Goal: Information Seeking & Learning: Learn about a topic

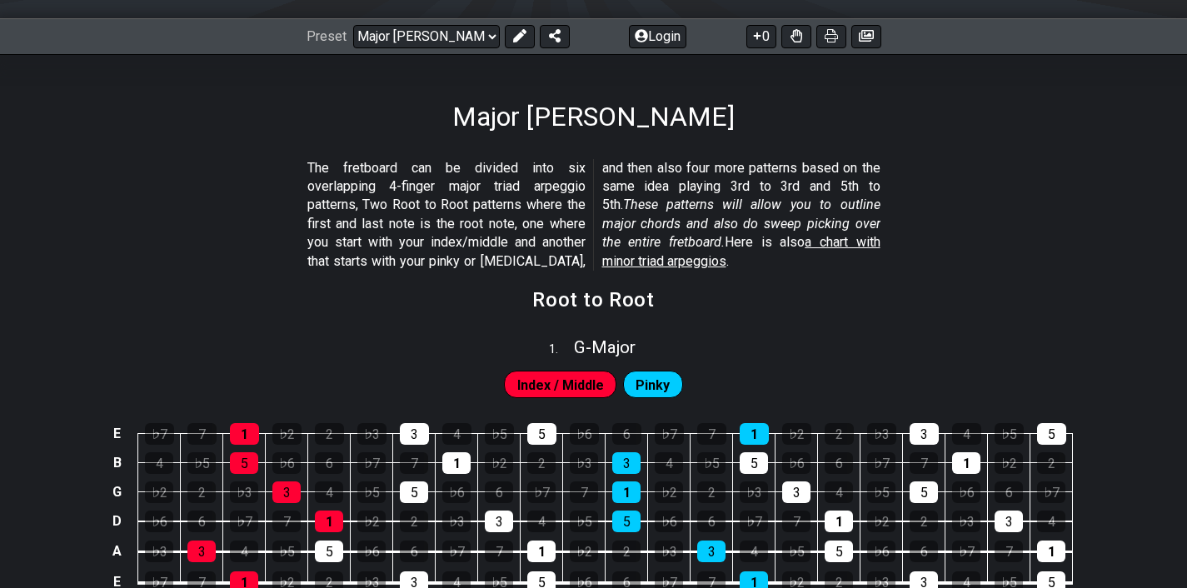
scroll to position [218, 0]
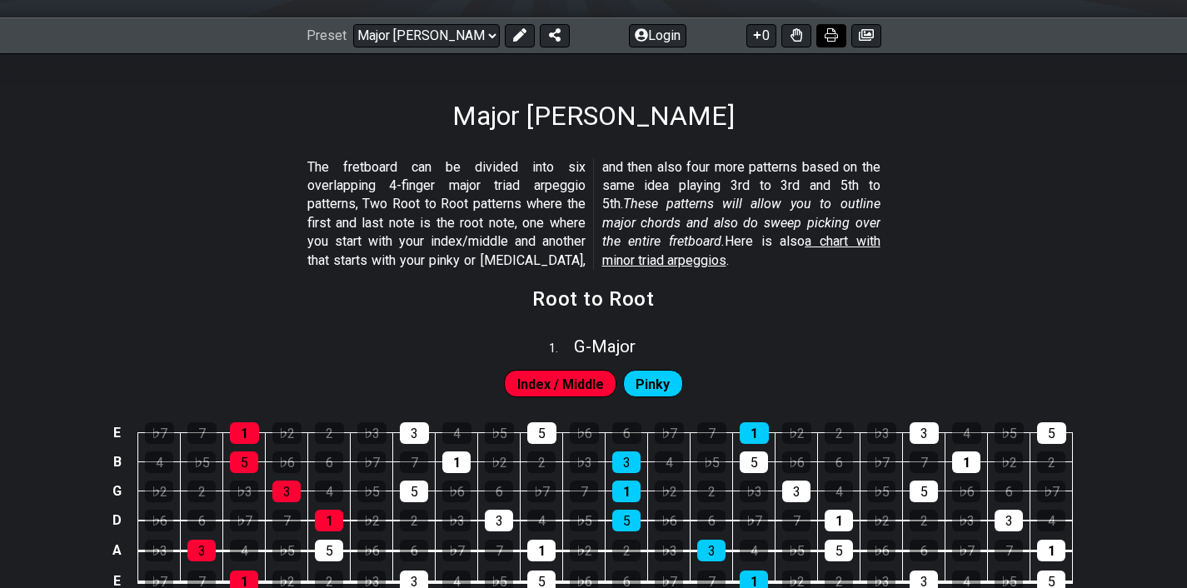
click at [825, 40] on icon at bounding box center [831, 34] width 13 height 13
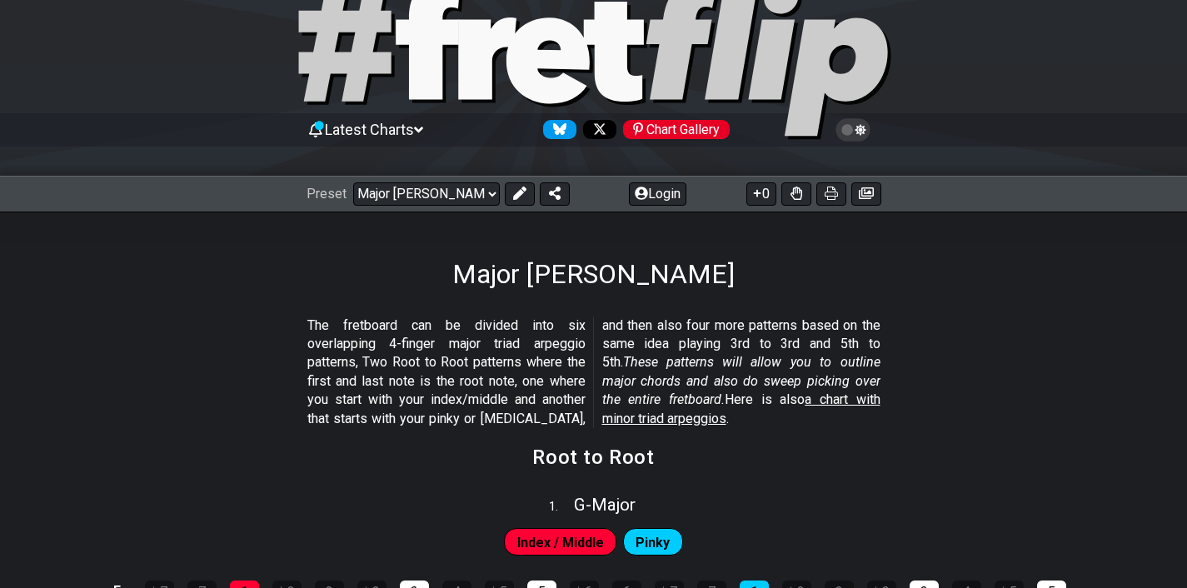
scroll to position [0, 0]
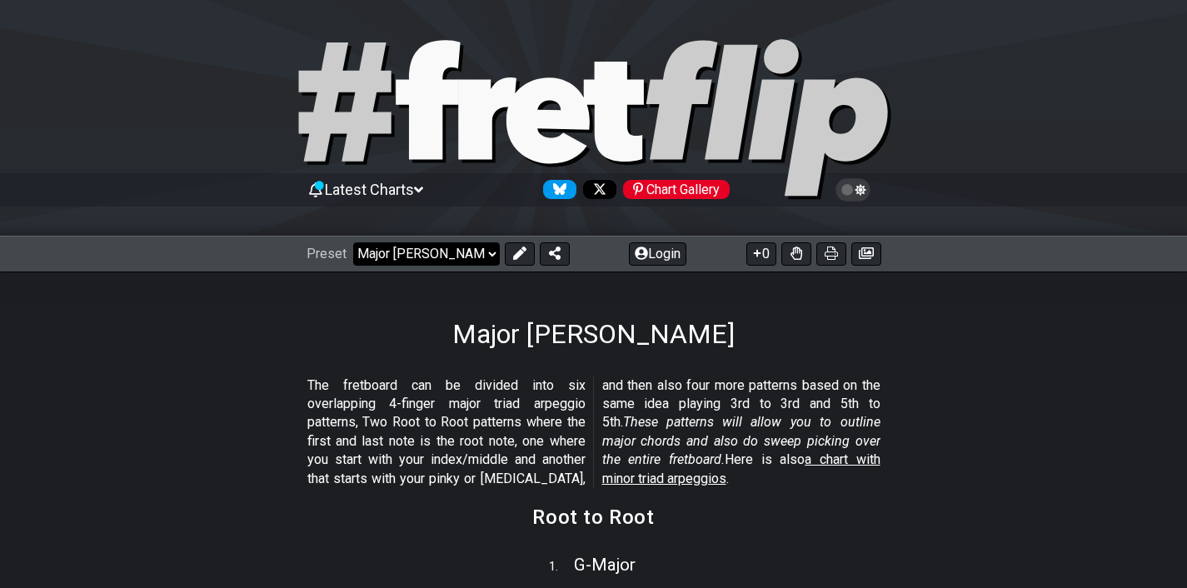
click at [403, 248] on select "Welcome to #fretflip! Initial Preset Custom Preset Minor Pentatonic Major Penta…" at bounding box center [426, 253] width 147 height 23
click at [353, 242] on select "Welcome to #fretflip! Initial Preset Custom Preset Minor Pentatonic Major Penta…" at bounding box center [426, 253] width 147 height 23
select select "/how-to-solo"
select select "C"
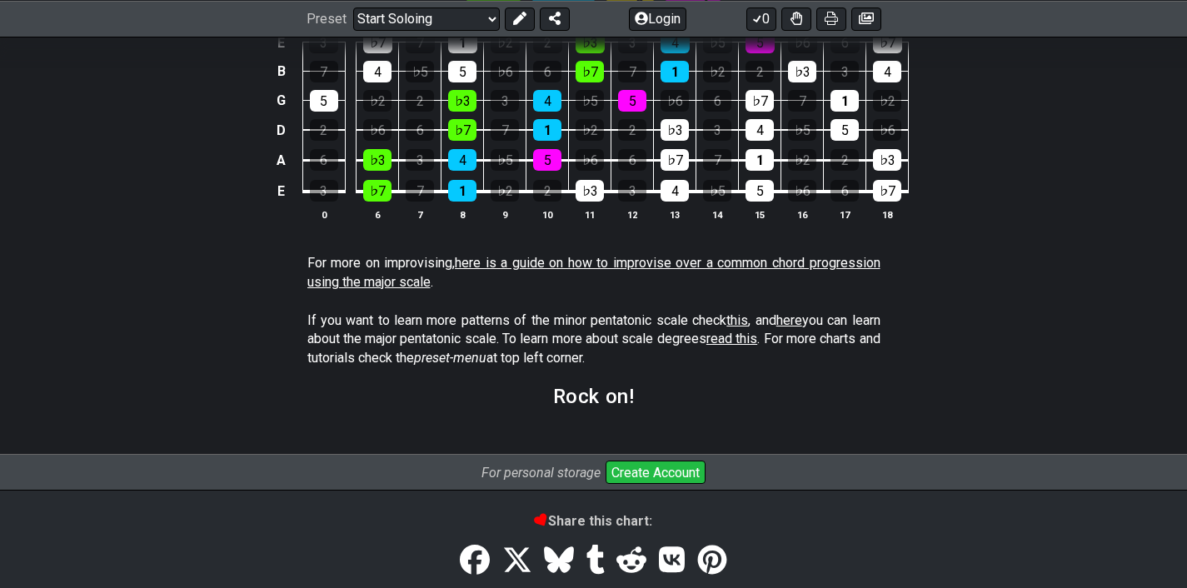
scroll to position [1413, 0]
drag, startPoint x: 770, startPoint y: 262, endPoint x: 943, endPoint y: 9, distance: 306.3
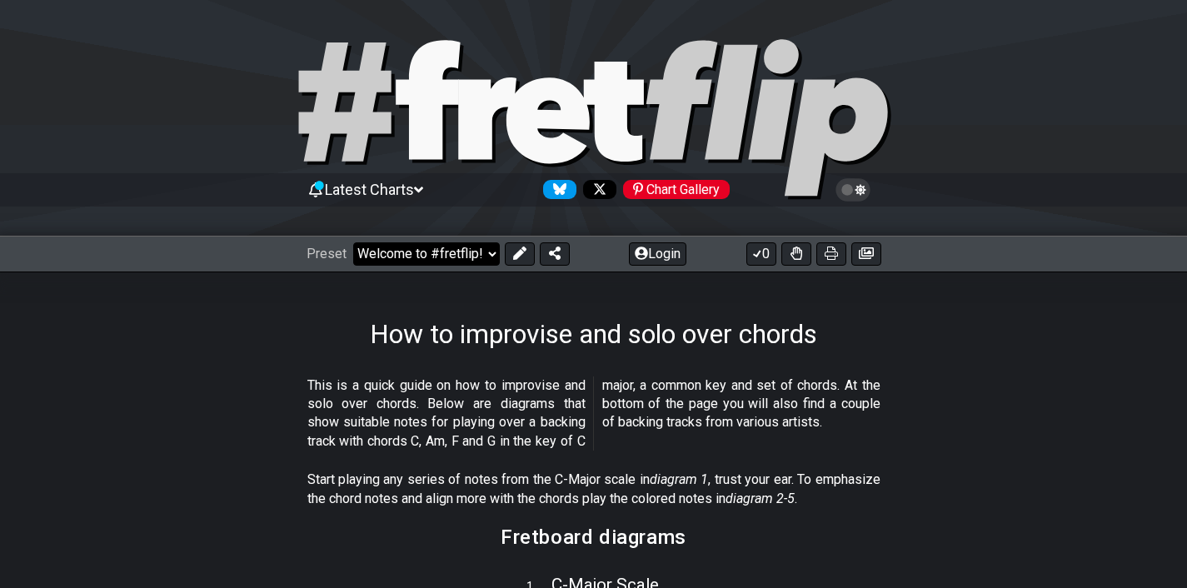
click at [448, 250] on select "Welcome to #fretflip! Initial Preset Custom Preset Minor Pentatonic Major Penta…" at bounding box center [426, 253] width 147 height 23
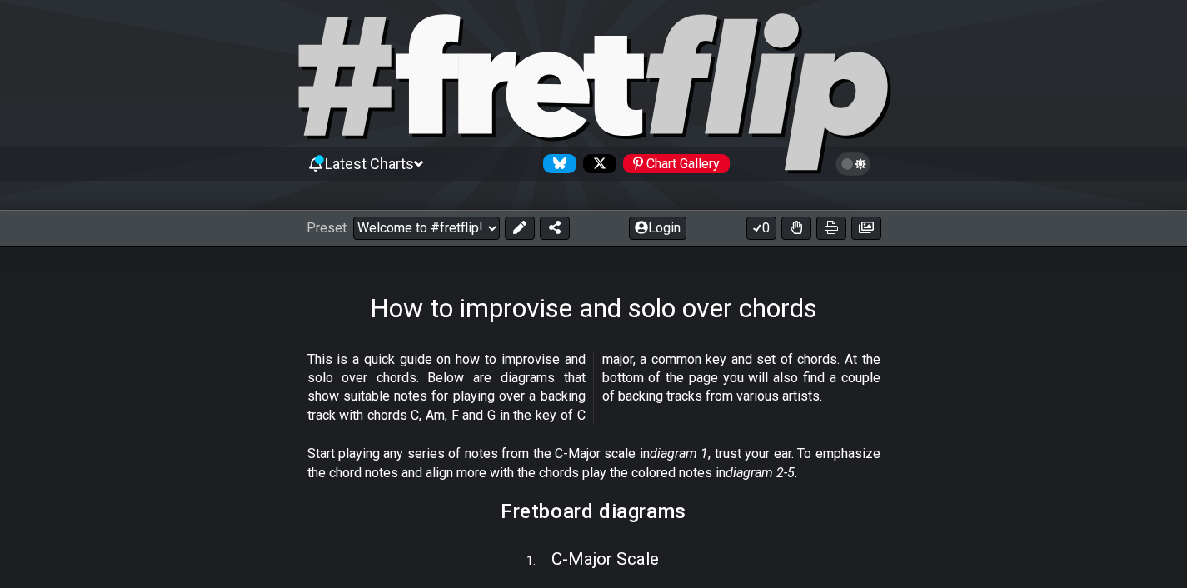
scroll to position [47, 0]
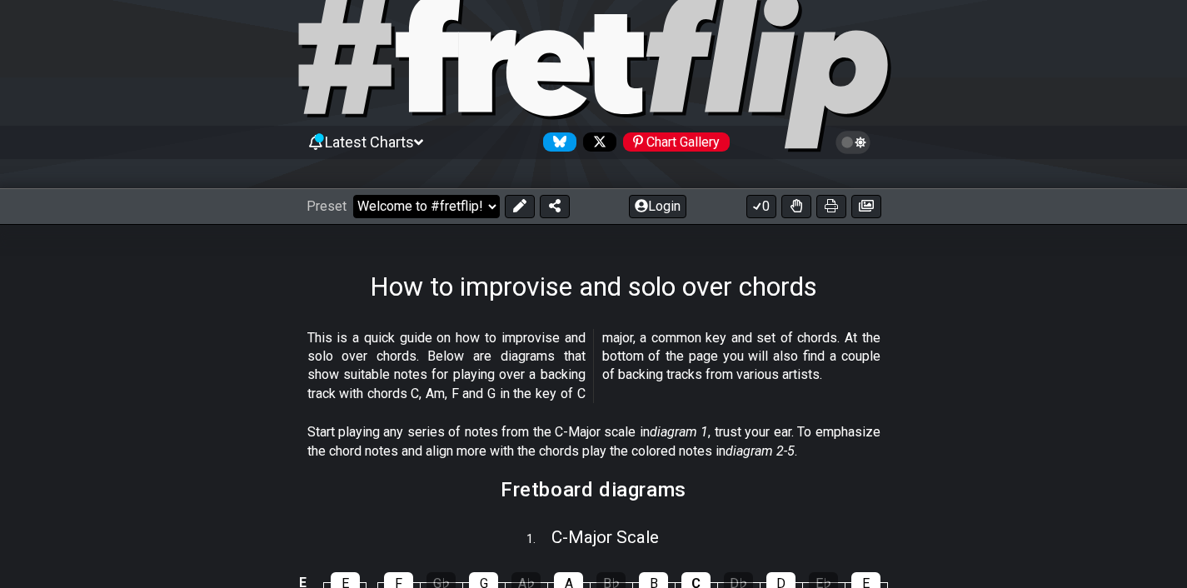
click at [416, 199] on select "Welcome to #fretflip! Initial Preset Custom Preset Minor Pentatonic Major Penta…" at bounding box center [426, 206] width 147 height 23
click at [353, 195] on select "Welcome to #fretflip! Initial Preset Custom Preset Minor Pentatonic Major Penta…" at bounding box center [426, 206] width 147 height 23
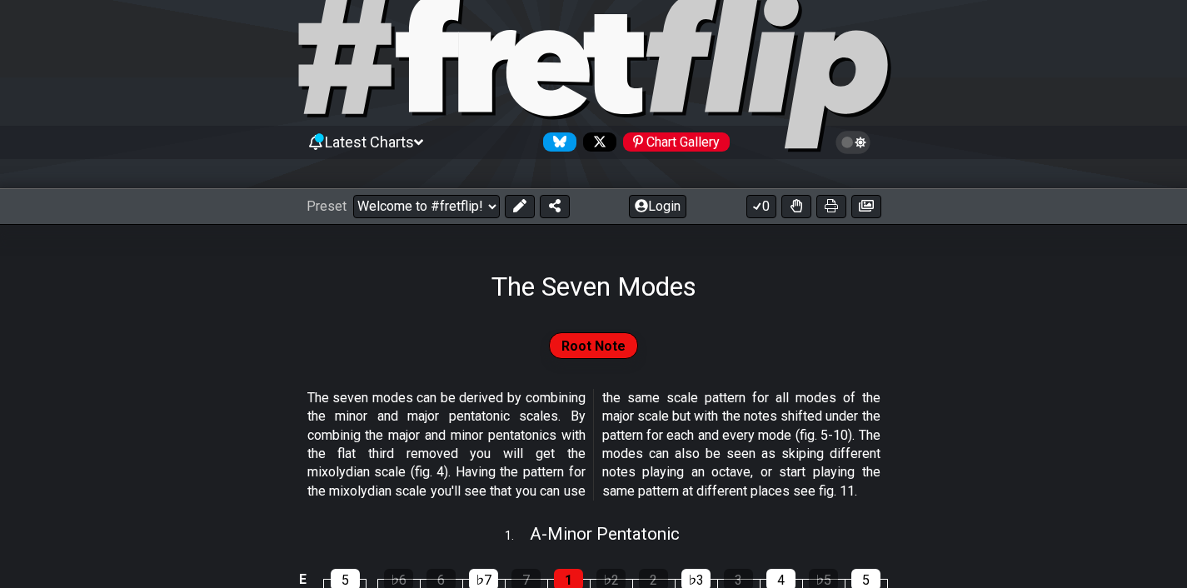
select select "/the-7-modes"
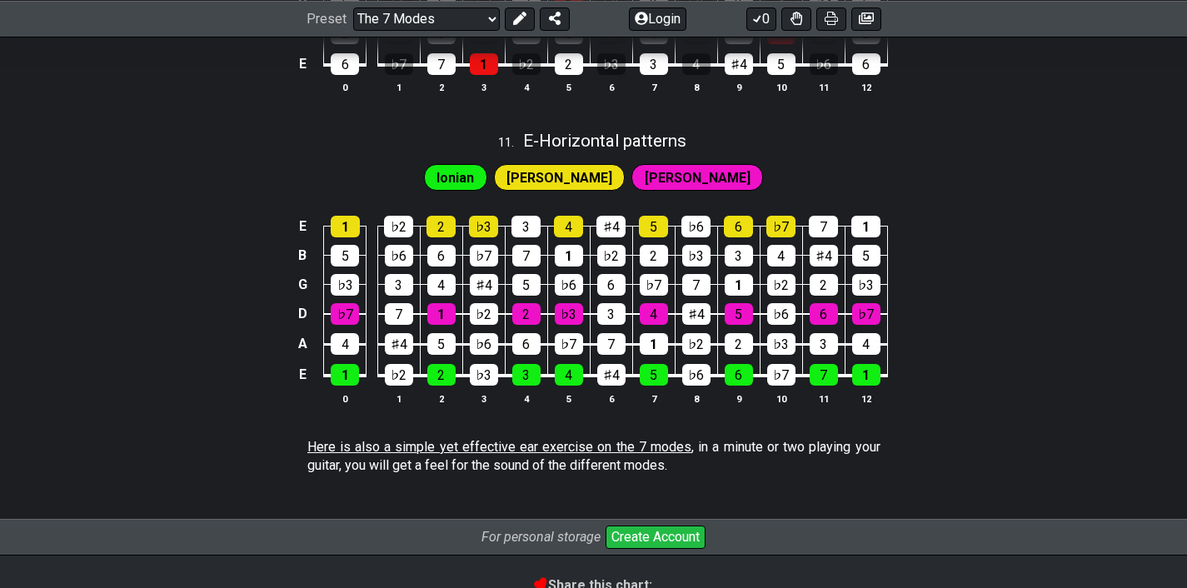
scroll to position [3158, 0]
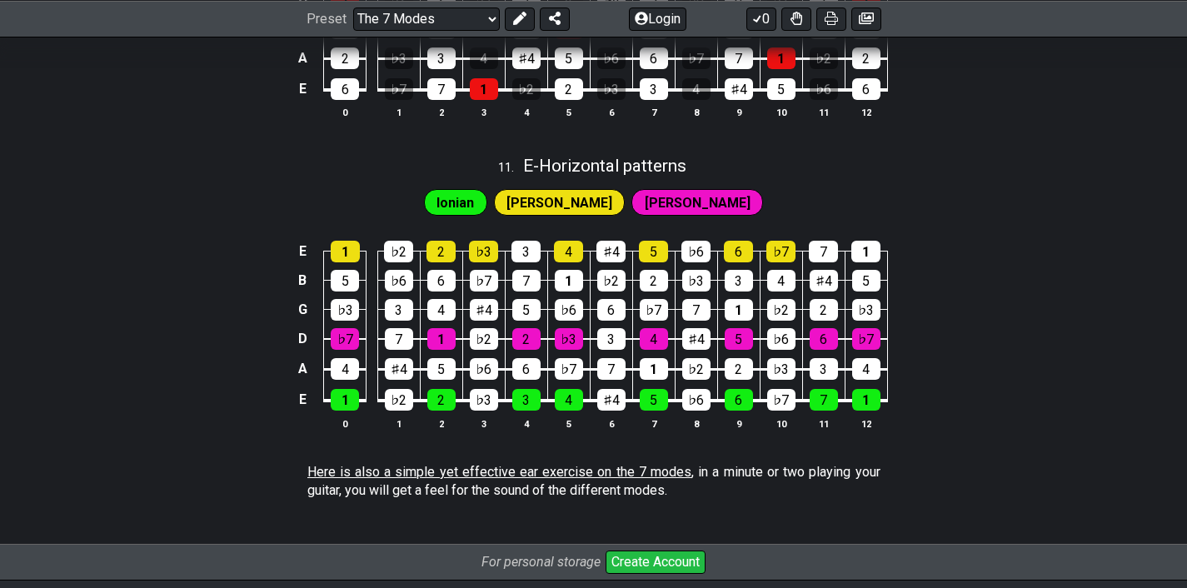
click at [474, 209] on span "Ionian" at bounding box center [454, 203] width 37 height 24
click at [474, 212] on span "Ionian" at bounding box center [454, 203] width 37 height 24
click at [516, 14] on icon at bounding box center [519, 18] width 13 height 13
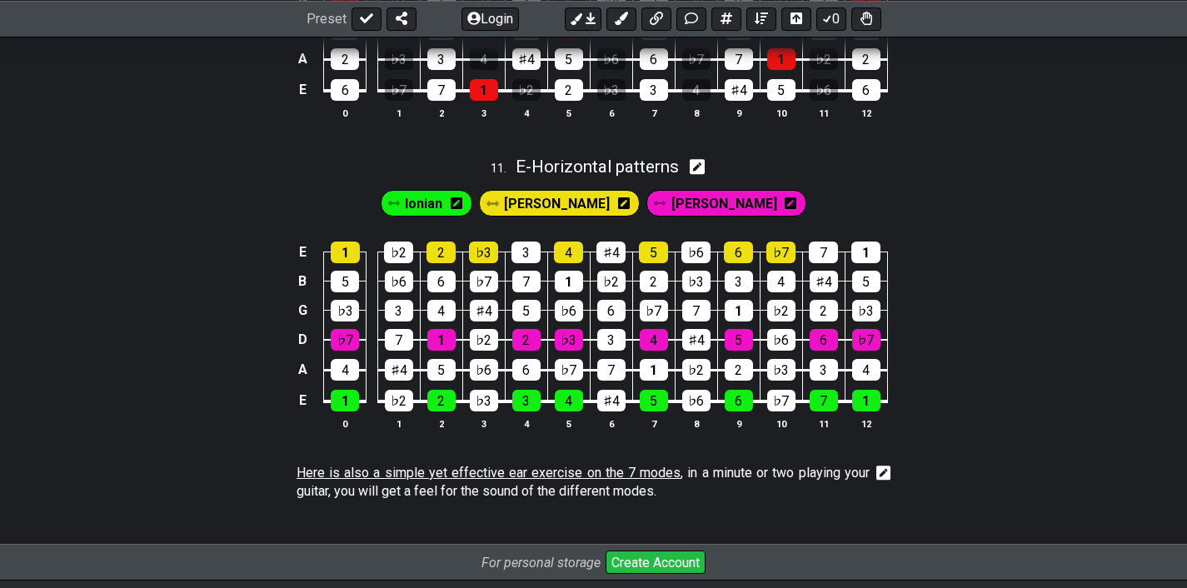
click at [473, 209] on div "Ionian" at bounding box center [427, 203] width 92 height 27
click at [462, 209] on icon at bounding box center [457, 203] width 12 height 12
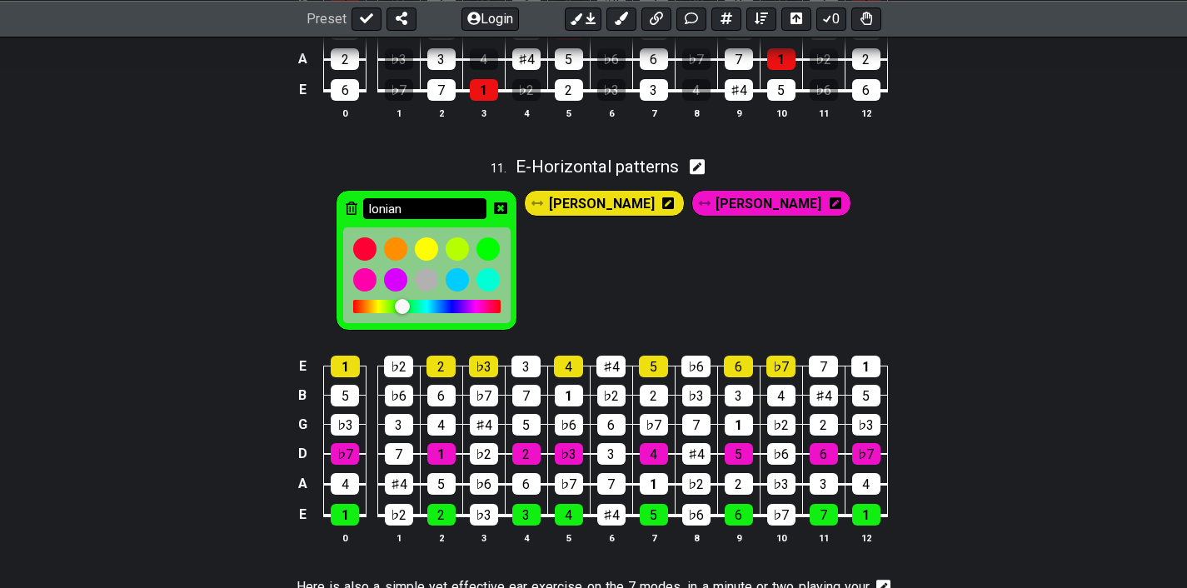
click at [486, 219] on input "Ionian" at bounding box center [424, 208] width 123 height 21
click at [648, 282] on div "Ionian Dorian I Dorian II" at bounding box center [593, 260] width 522 height 147
click at [366, 12] on icon at bounding box center [366, 18] width 13 height 13
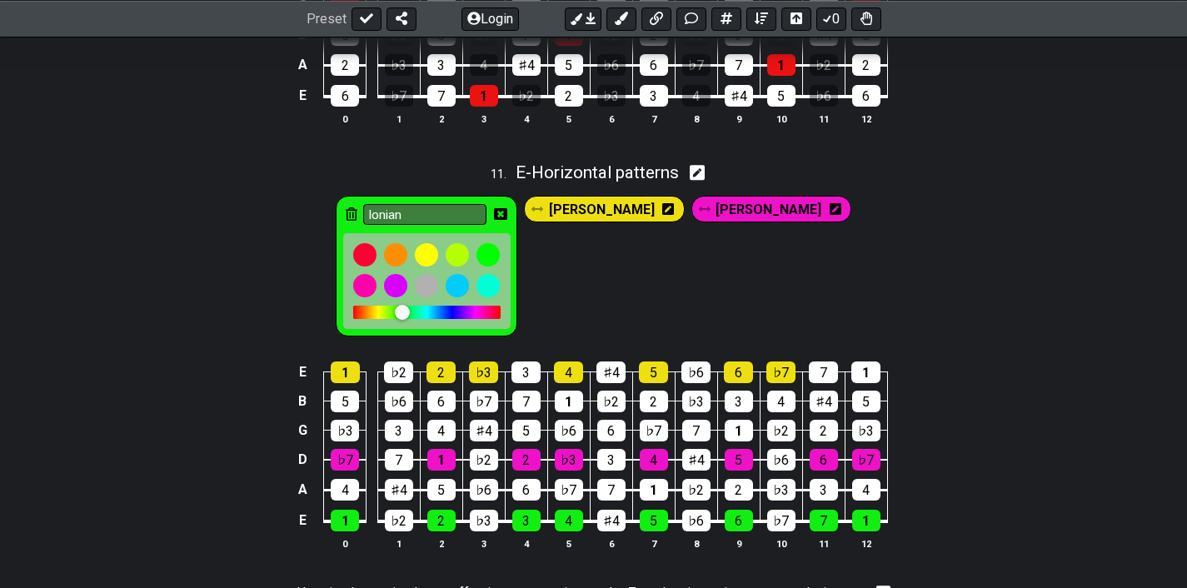
select select "/the-7-modes"
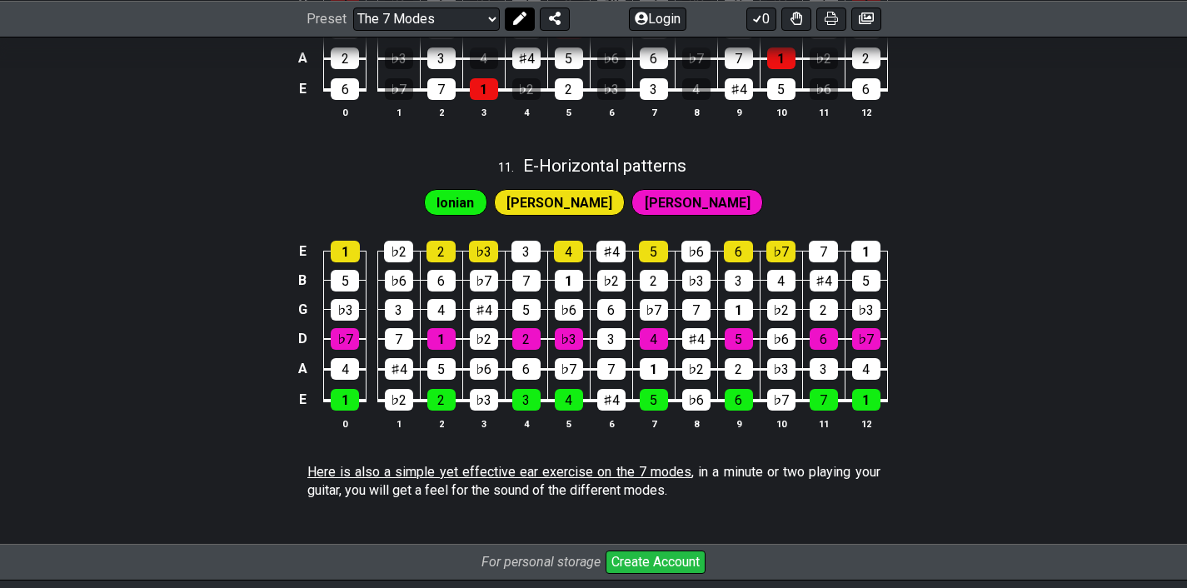
click at [523, 18] on icon at bounding box center [519, 18] width 13 height 13
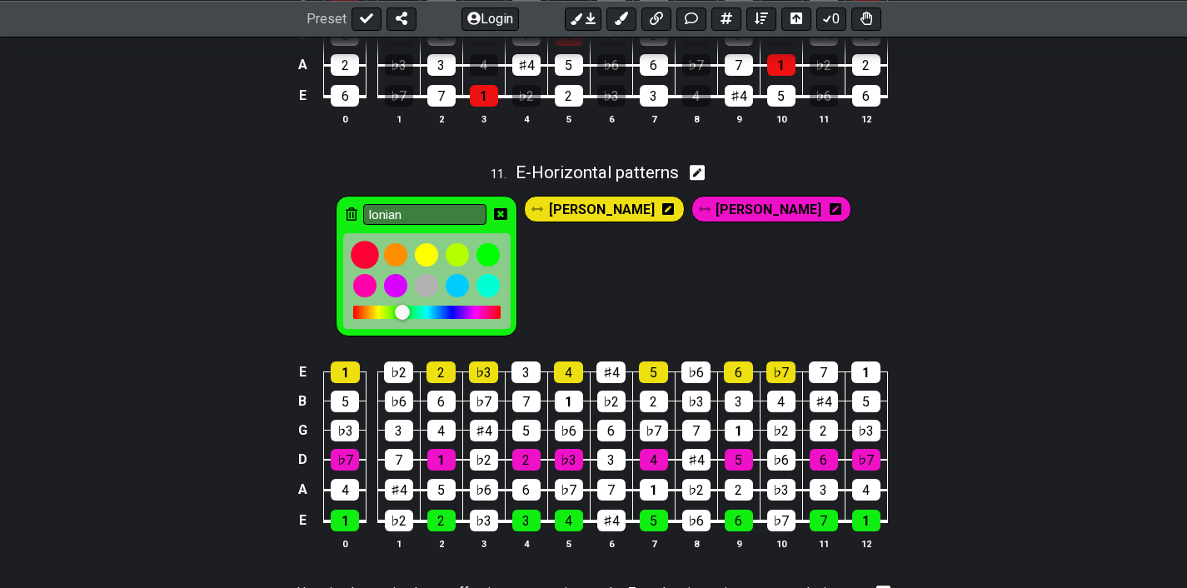
scroll to position [3164, 0]
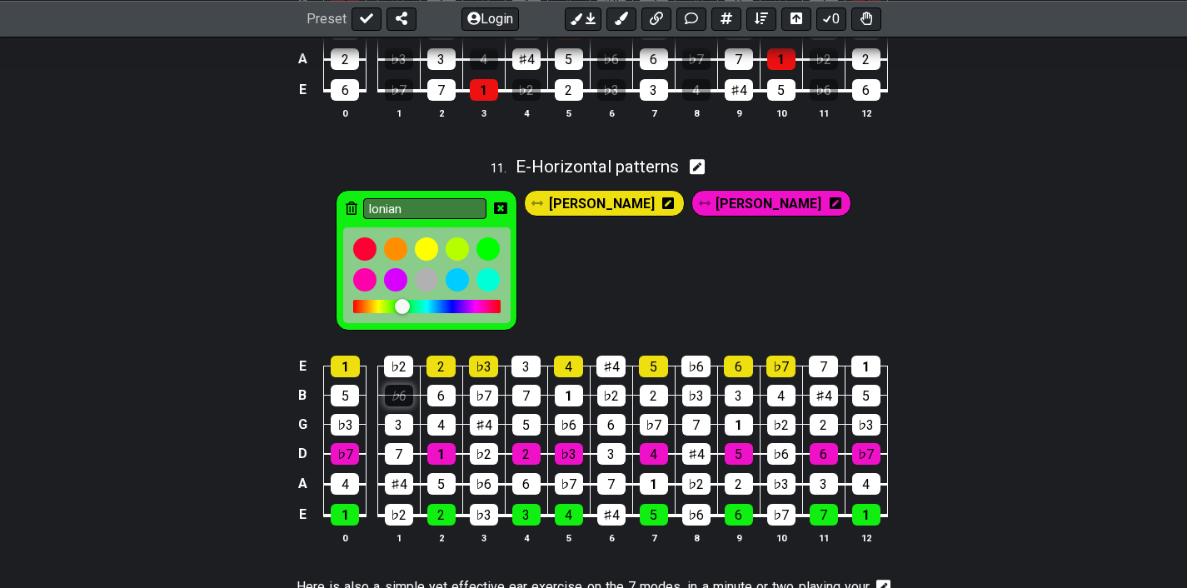
click at [402, 406] on div "♭6" at bounding box center [399, 396] width 28 height 22
click at [404, 406] on div "♭6" at bounding box center [399, 396] width 28 height 22
click at [444, 406] on div "6" at bounding box center [441, 396] width 28 height 22
click at [461, 219] on input "Ionian" at bounding box center [424, 208] width 123 height 21
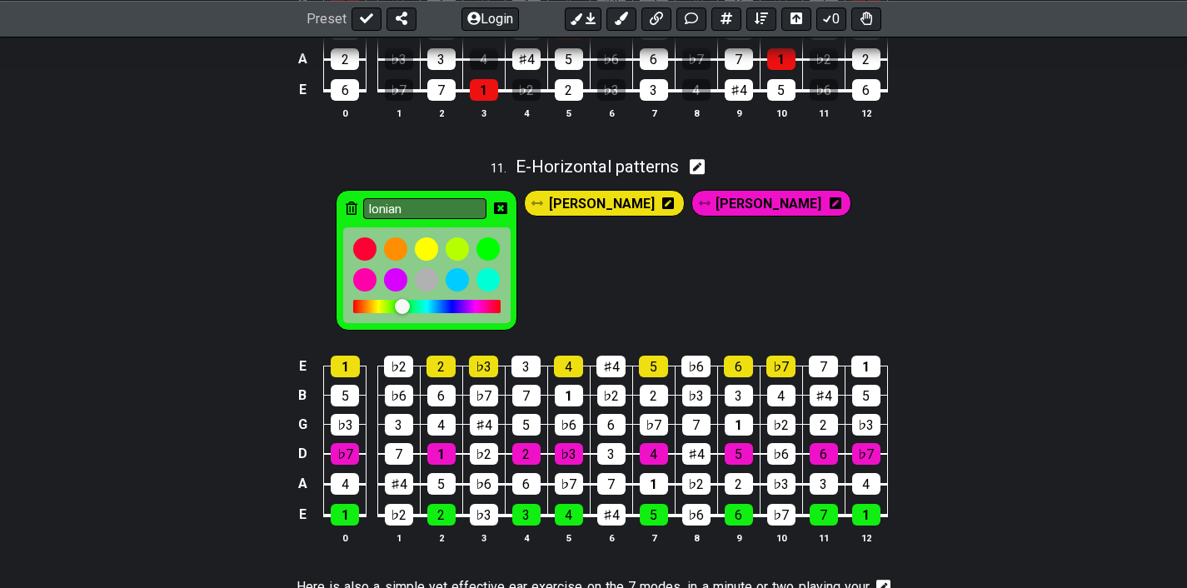
click at [643, 216] on span "Dorian I" at bounding box center [602, 204] width 106 height 24
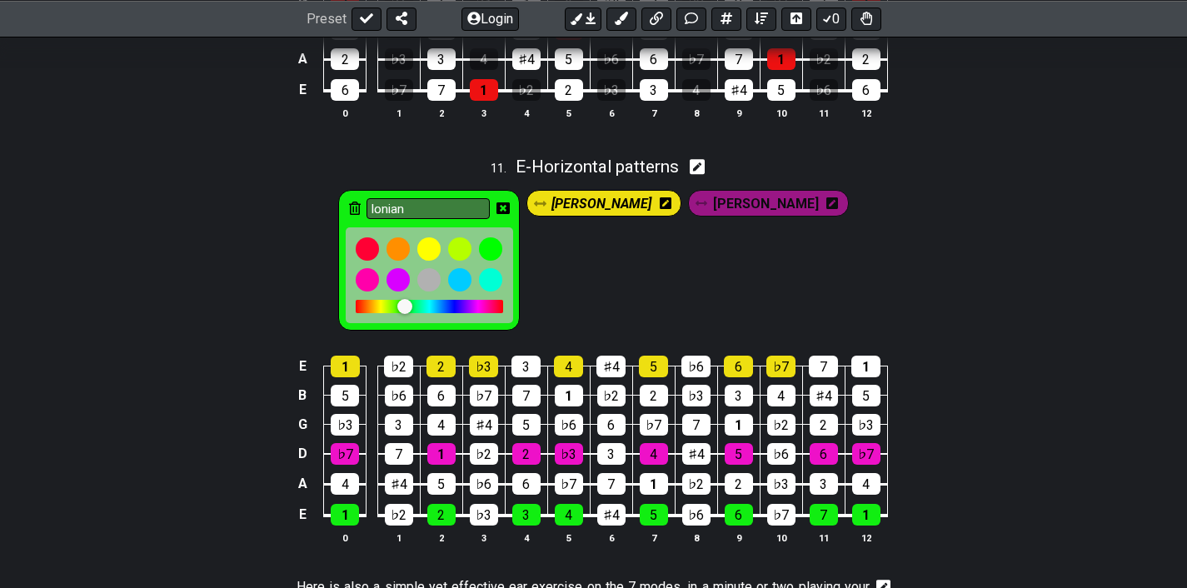
click at [546, 209] on icon at bounding box center [540, 203] width 12 height 12
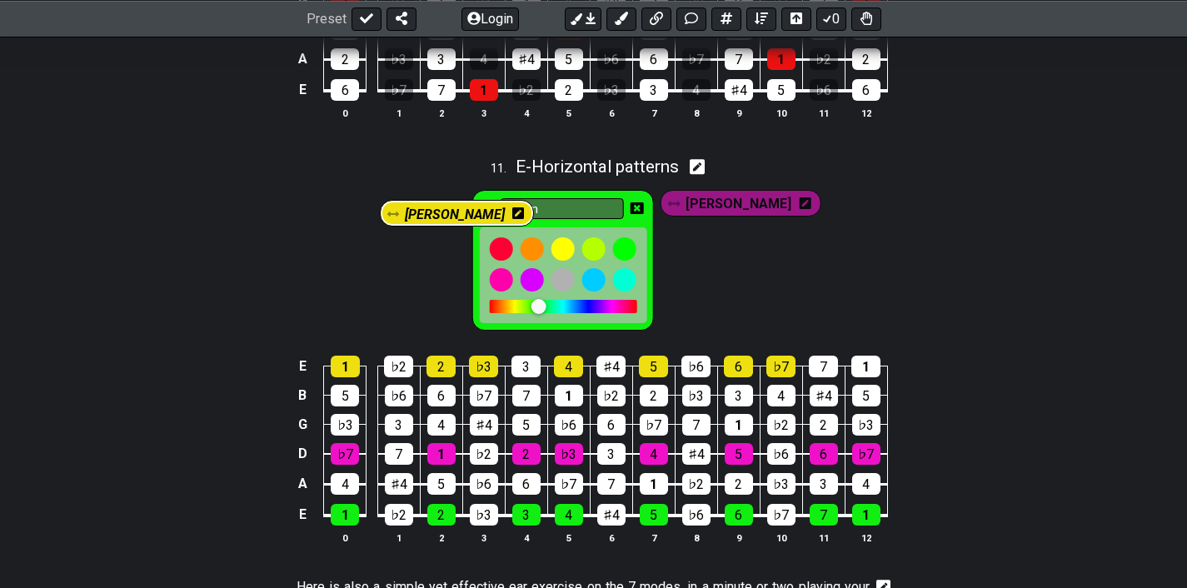
drag, startPoint x: 594, startPoint y: 221, endPoint x: 414, endPoint y: 218, distance: 179.9
click at [414, 218] on div "Ionian Dorian I Dorian II" at bounding box center [592, 260] width 461 height 147
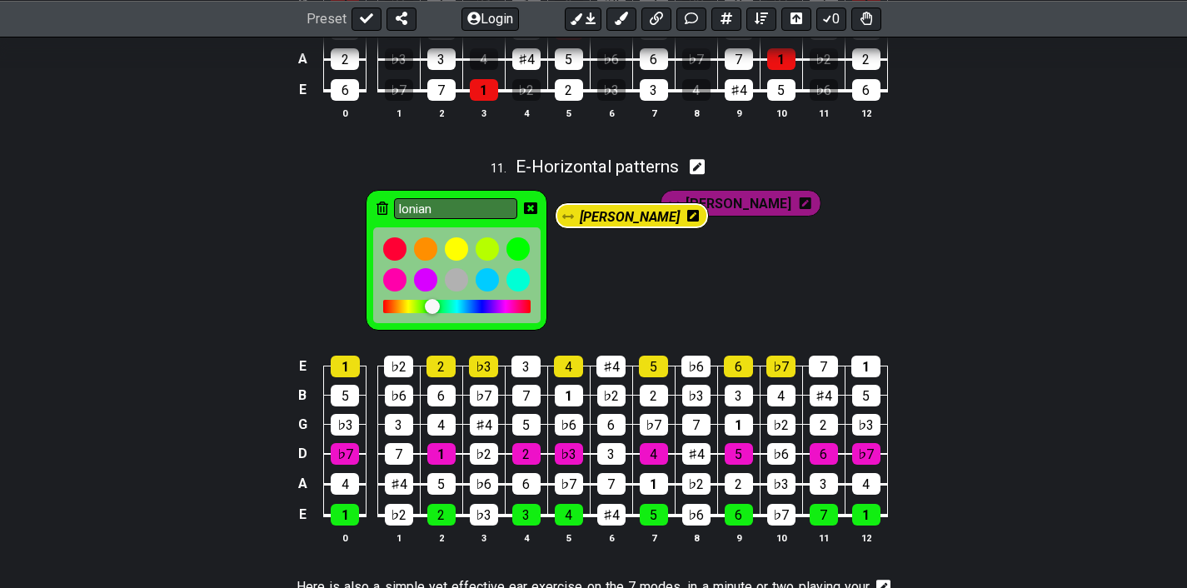
drag, startPoint x: 406, startPoint y: 213, endPoint x: 600, endPoint y: 213, distance: 194.1
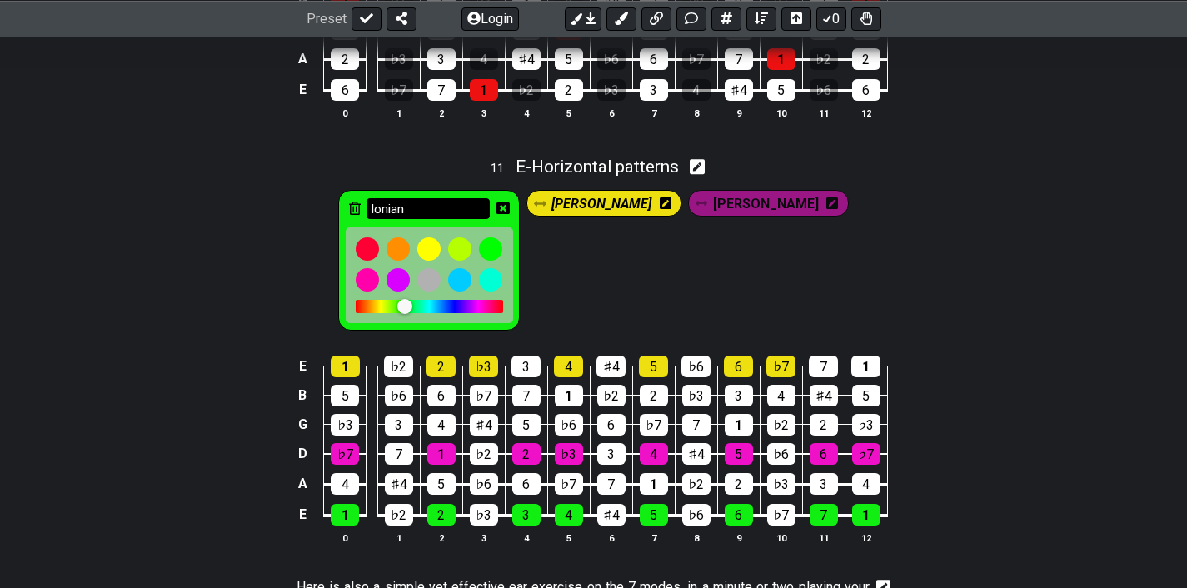
click at [464, 219] on input "Ionian" at bounding box center [427, 208] width 123 height 21
click at [510, 214] on icon at bounding box center [502, 208] width 13 height 12
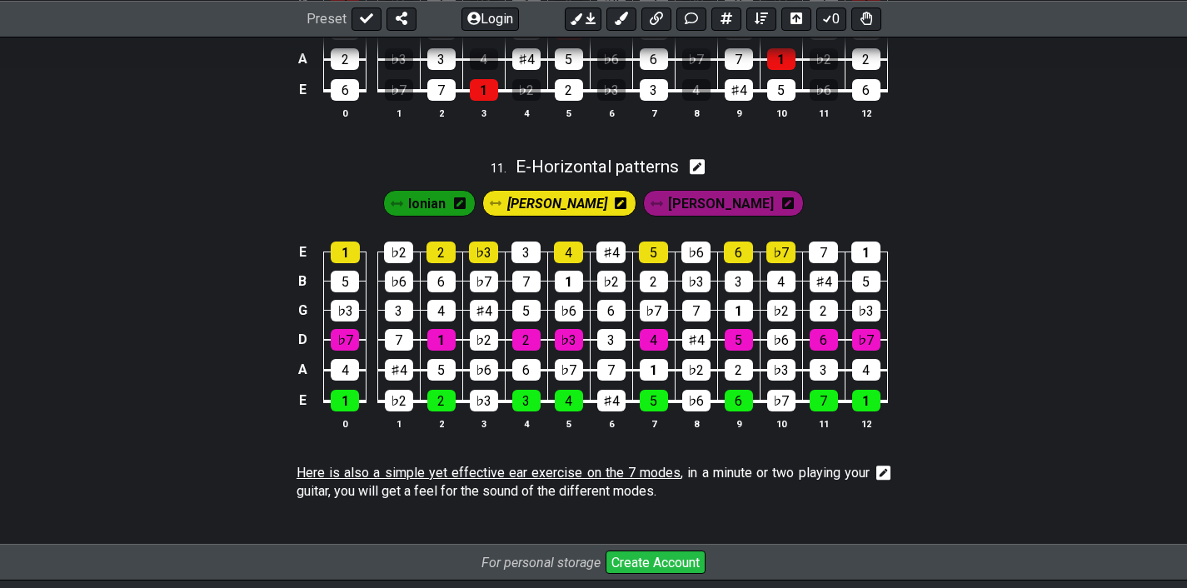
click at [705, 213] on span "Dorian II" at bounding box center [721, 204] width 106 height 24
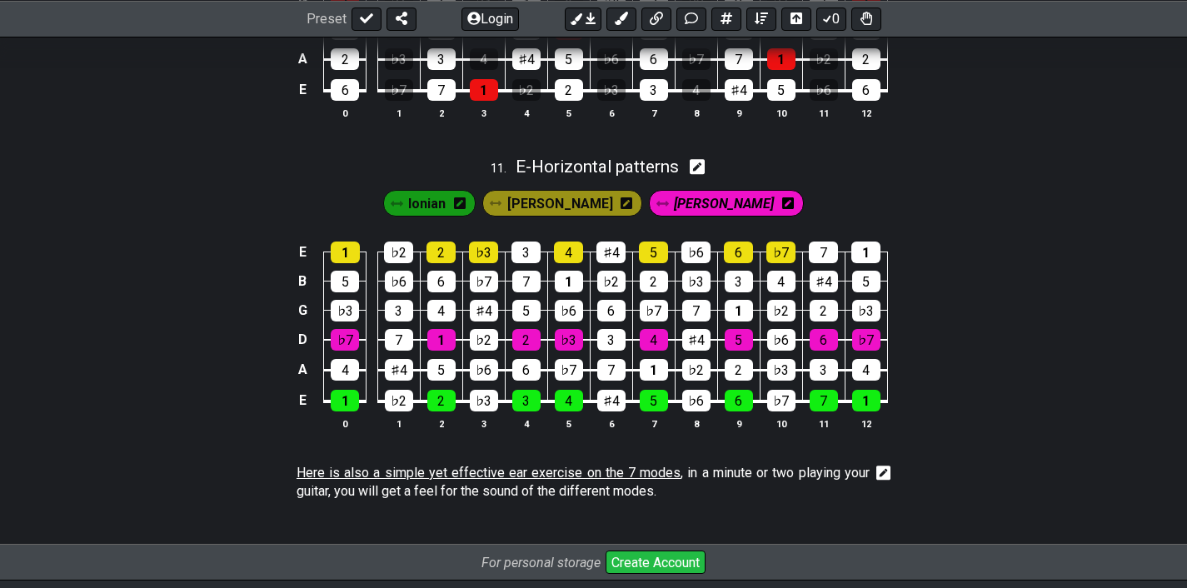
click at [705, 213] on span "Dorian II" at bounding box center [724, 204] width 100 height 24
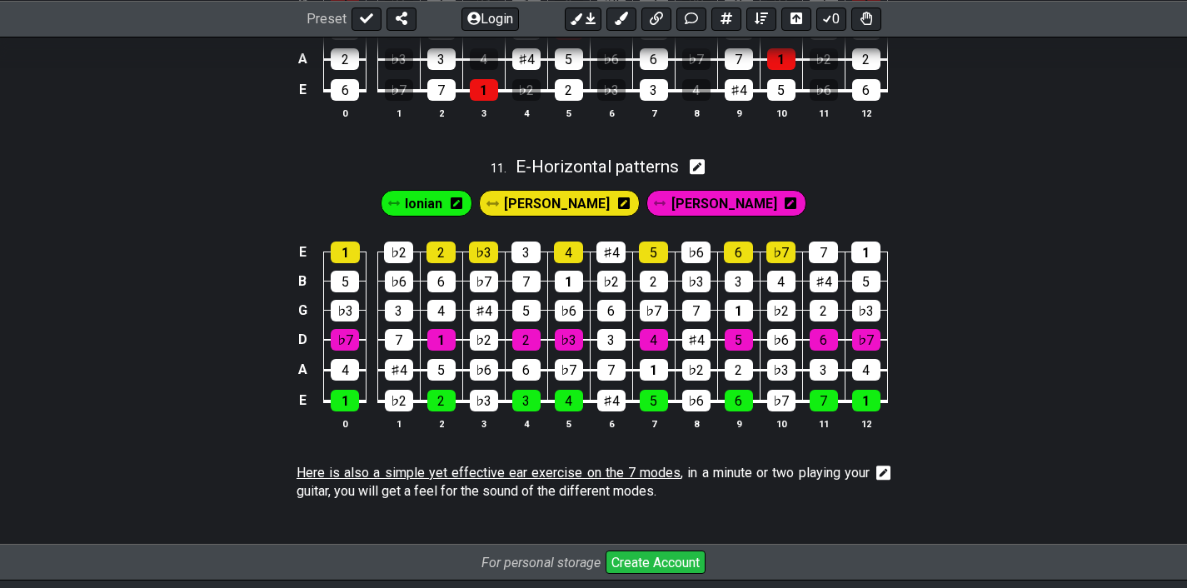
click at [700, 216] on span "Dorian II" at bounding box center [724, 204] width 106 height 24
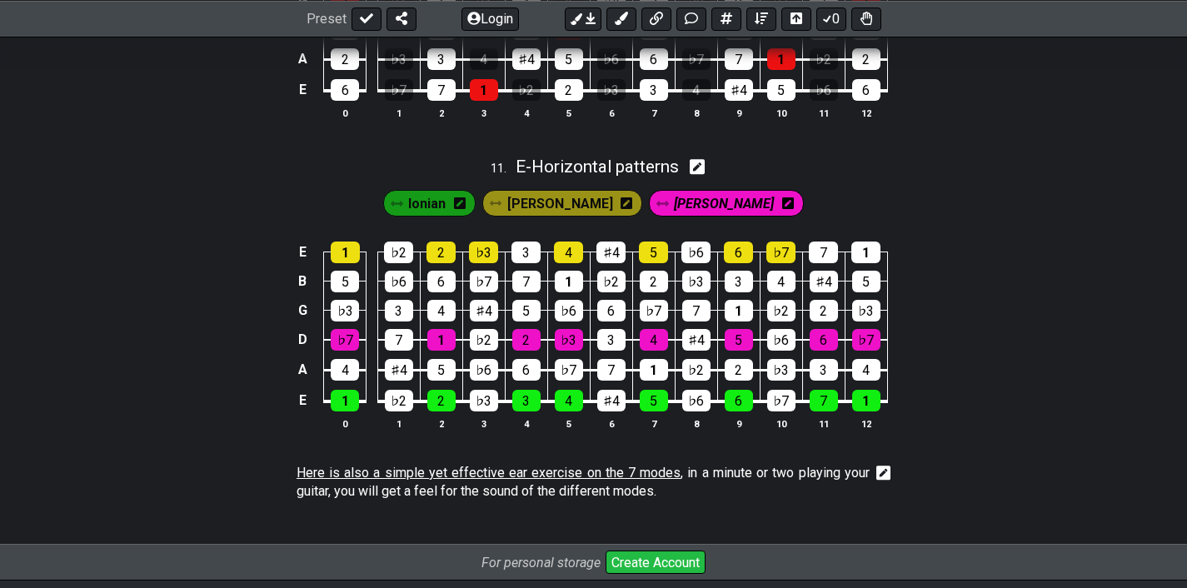
click at [700, 216] on span "Dorian II" at bounding box center [724, 204] width 100 height 24
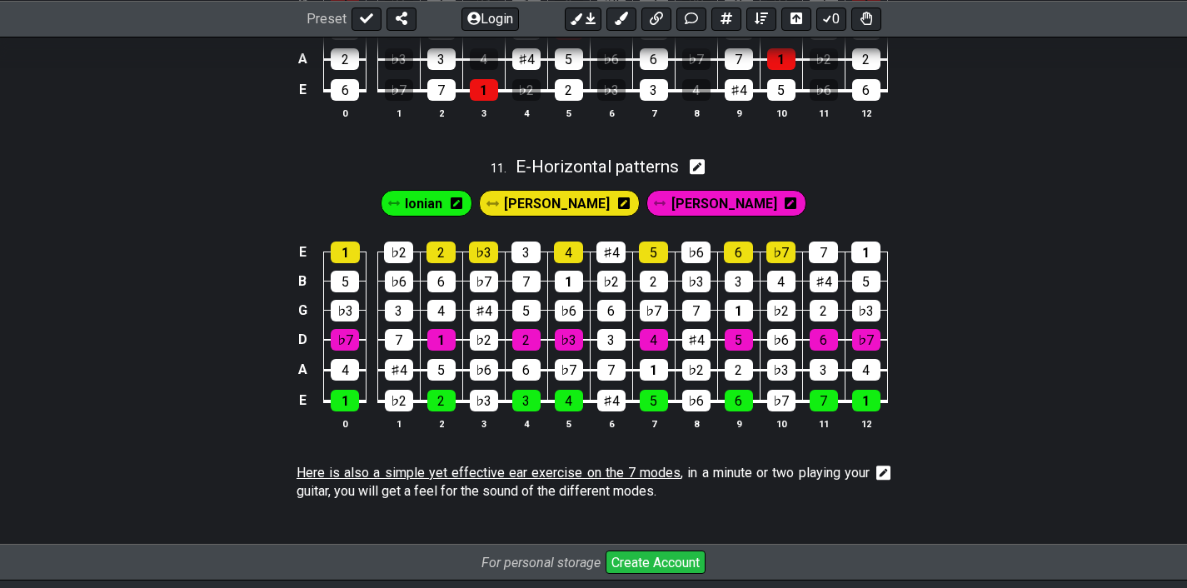
click at [700, 216] on span "Dorian II" at bounding box center [724, 204] width 106 height 24
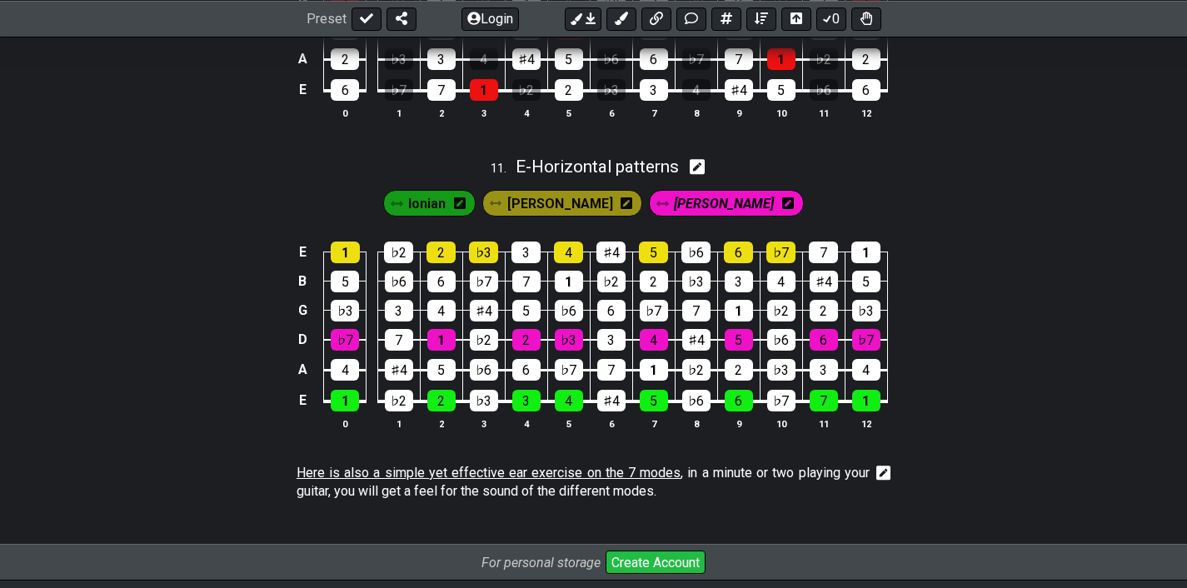
click at [790, 220] on div "Ionian Dorian I Dorian II" at bounding box center [593, 199] width 1187 height 42
click at [691, 216] on span "Dorian II" at bounding box center [724, 204] width 100 height 24
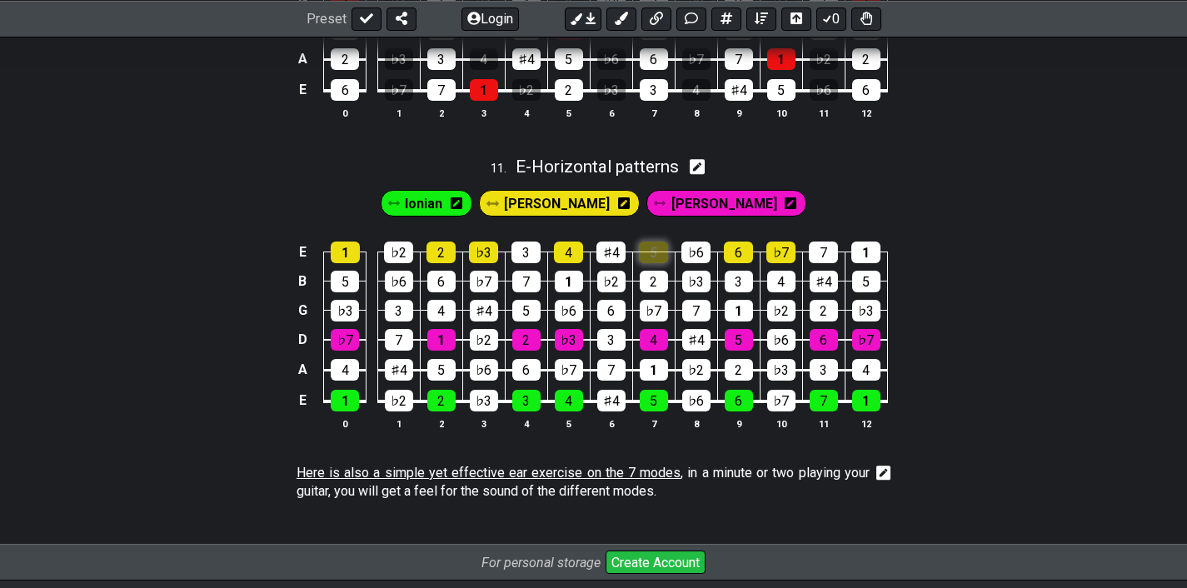
click at [660, 263] on div "5" at bounding box center [653, 253] width 29 height 22
click at [700, 175] on icon at bounding box center [698, 167] width 16 height 16
select select "E"
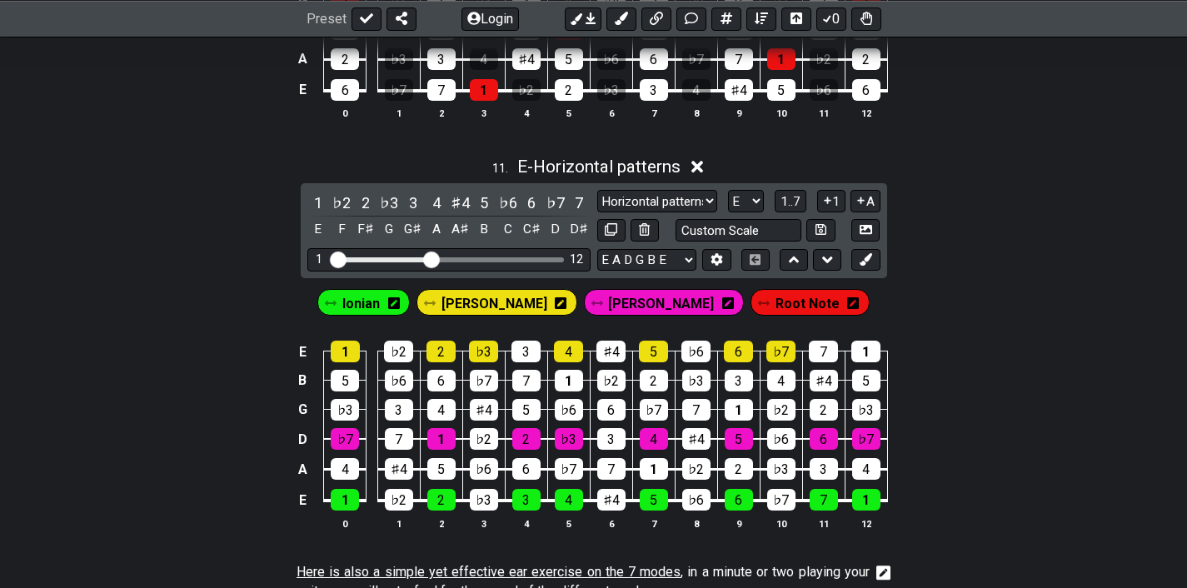
click at [709, 178] on div "11 . E - Horizontal patterns" at bounding box center [593, 163] width 1187 height 32
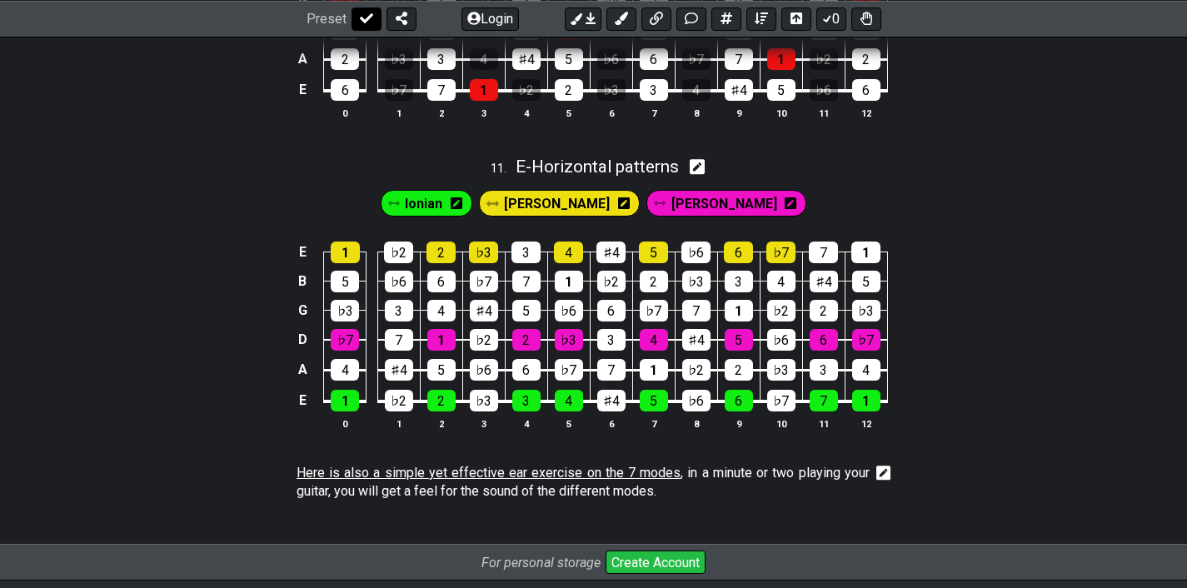
click at [360, 13] on icon at bounding box center [366, 18] width 13 height 13
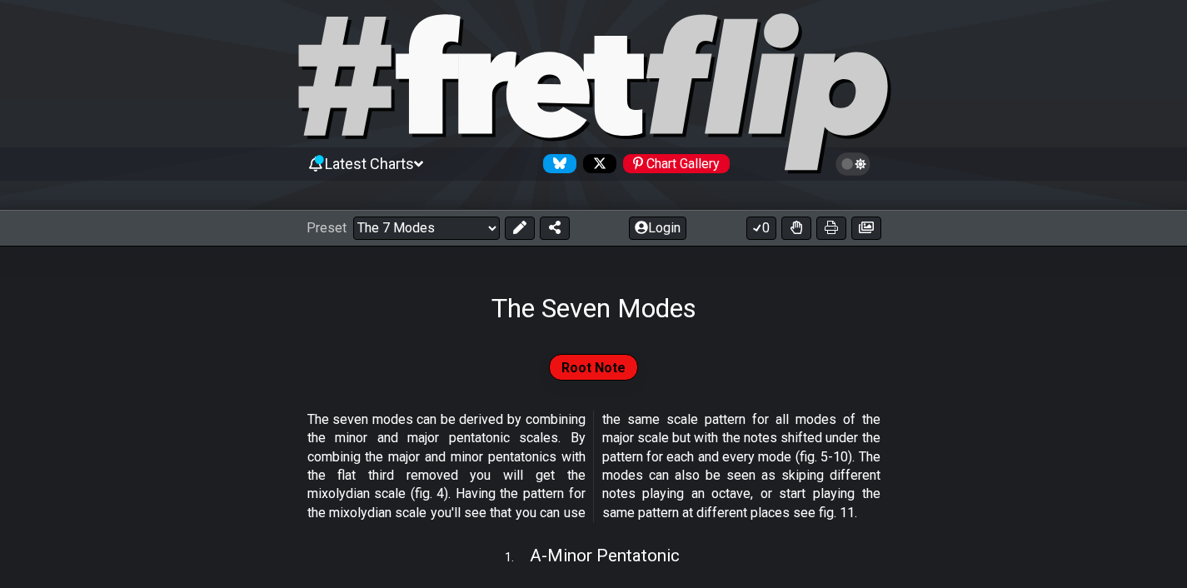
scroll to position [0, 0]
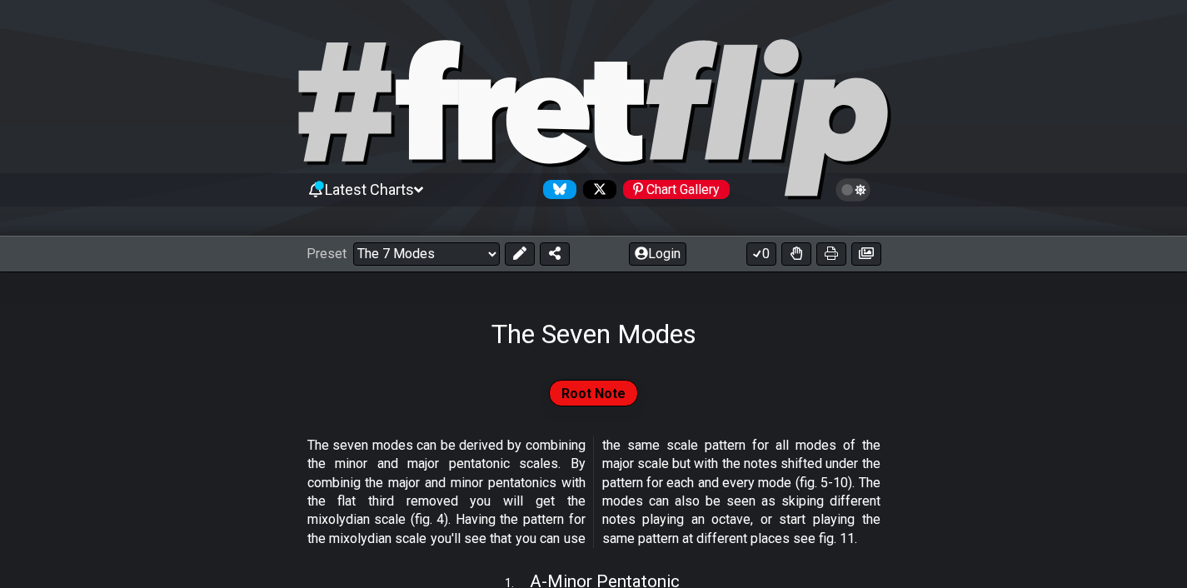
click at [855, 197] on icon at bounding box center [852, 189] width 15 height 15
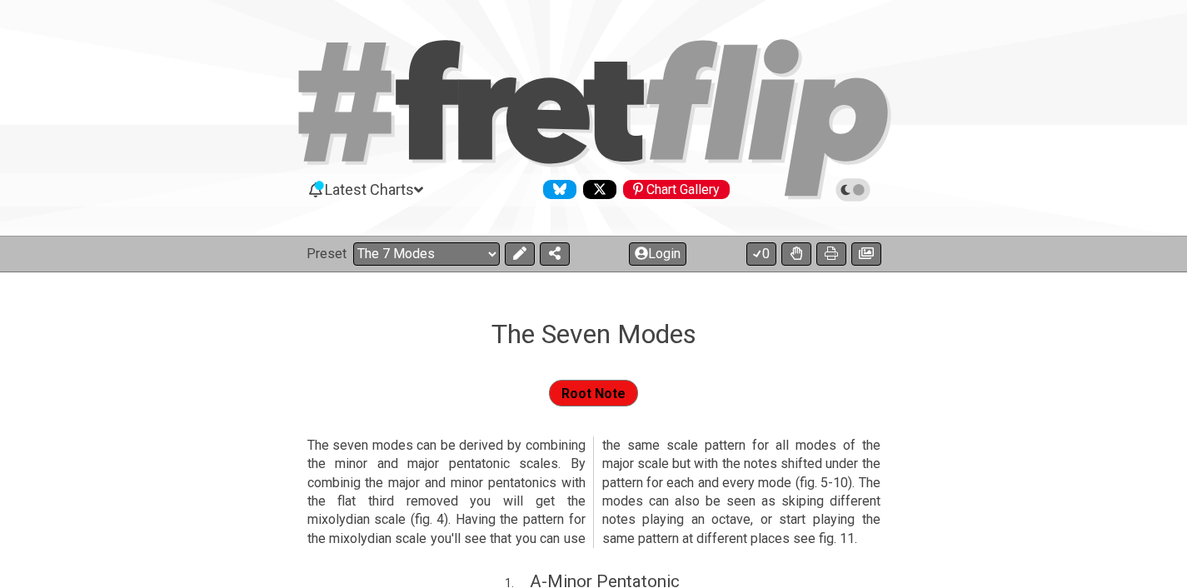
click at [855, 197] on icon at bounding box center [852, 189] width 15 height 15
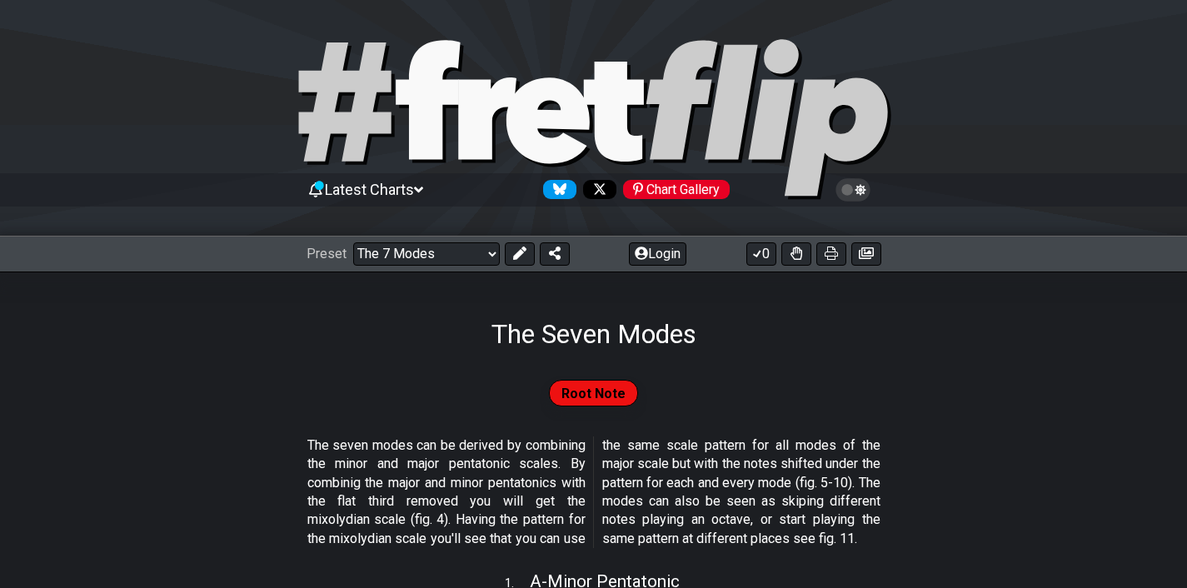
click at [855, 197] on icon at bounding box center [852, 189] width 15 height 15
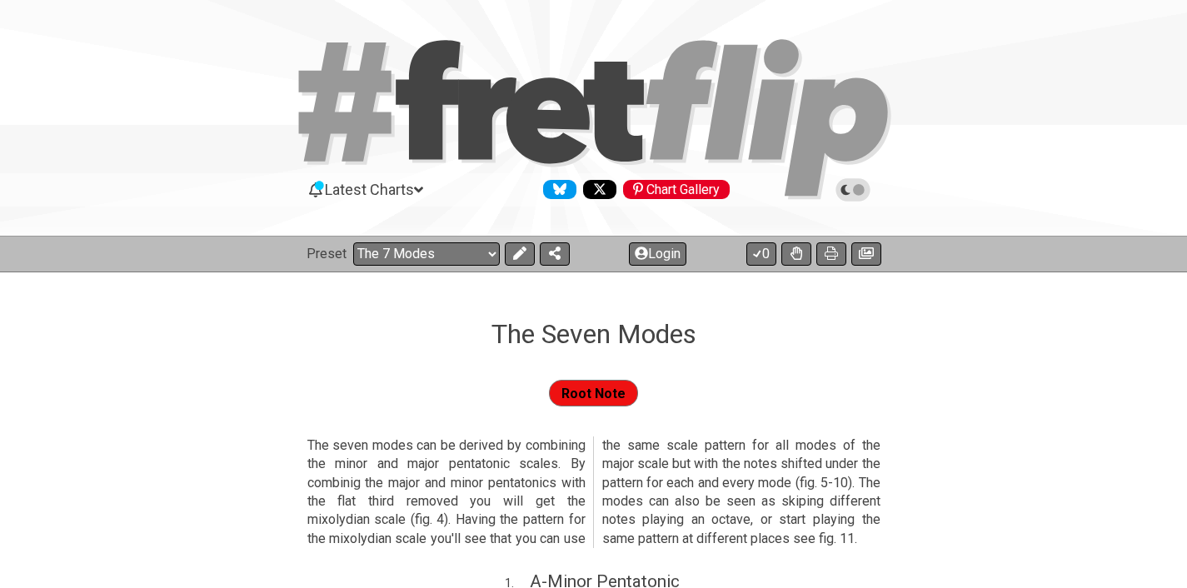
click at [855, 197] on icon at bounding box center [852, 189] width 15 height 15
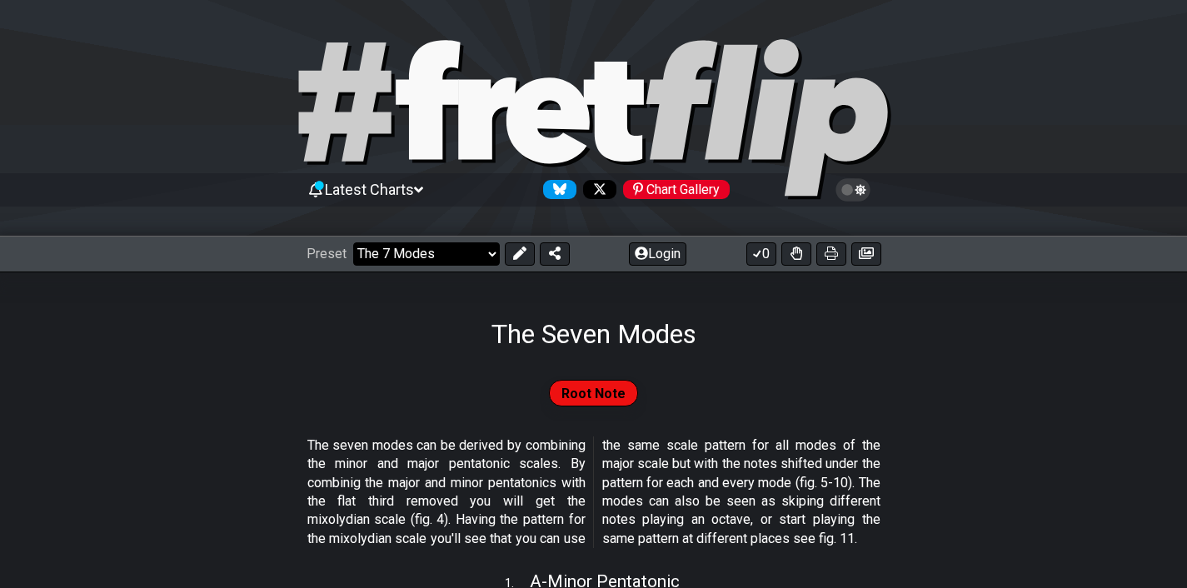
click at [451, 247] on select "Welcome to #fretflip! Initial Preset Custom Preset Minor Pentatonic Major Penta…" at bounding box center [426, 253] width 147 height 23
click at [353, 242] on select "Welcome to #fretflip! Initial Preset Custom Preset Minor Pentatonic Major Penta…" at bounding box center [426, 253] width 147 height 23
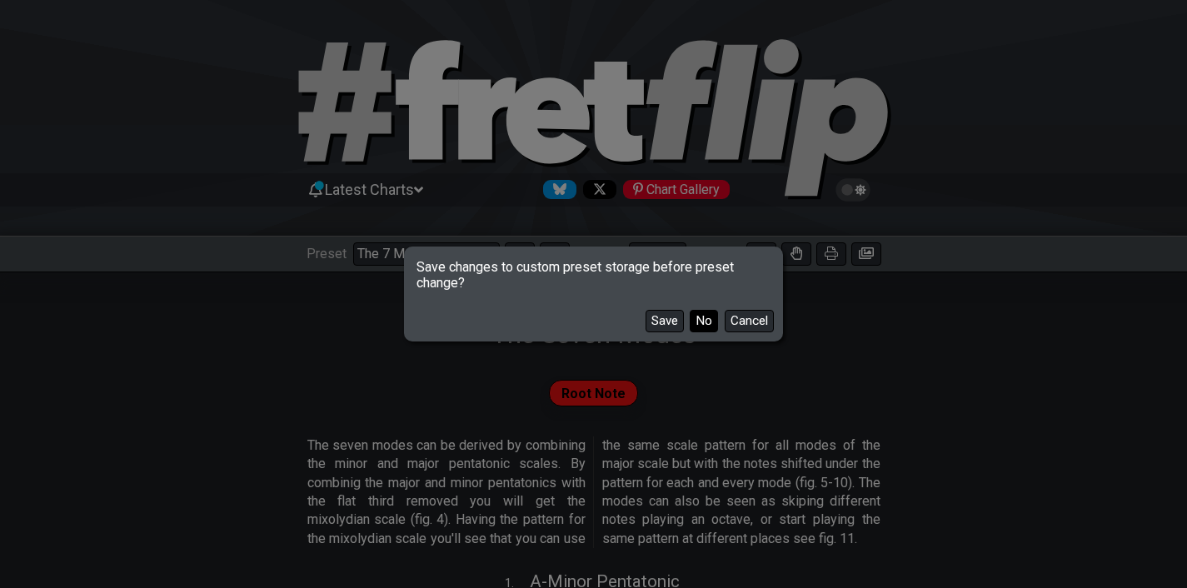
click at [695, 317] on button "No" at bounding box center [704, 321] width 28 height 22
select select "/guitar-scales-generator"
select select "A"
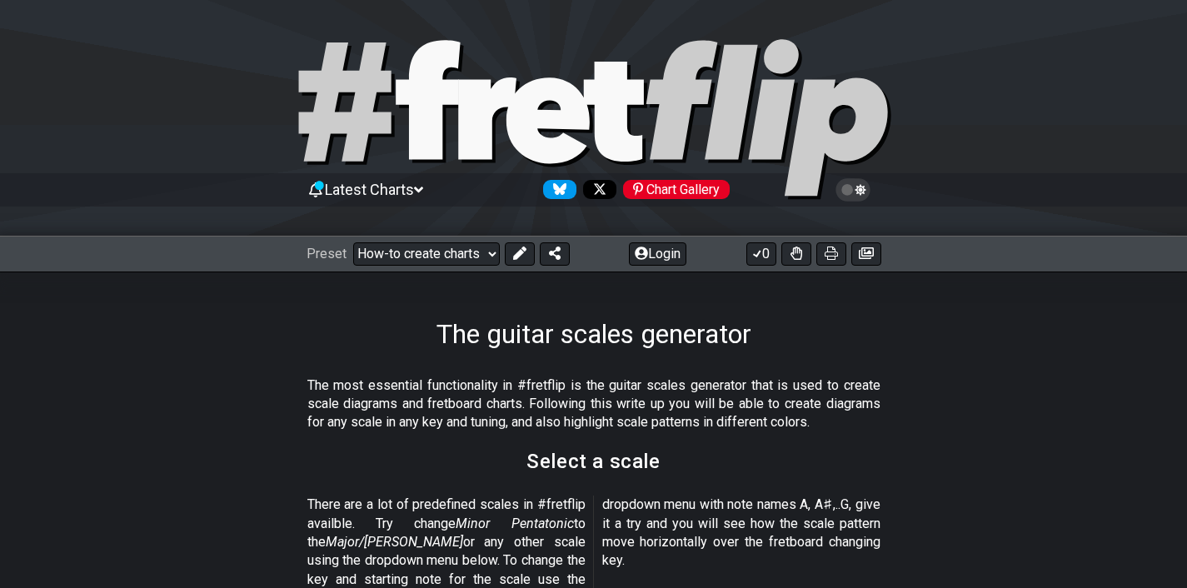
click at [457, 241] on div "Preset Welcome to #fretflip! Initial Preset Custom Preset Minor Pentatonic Majo…" at bounding box center [593, 254] width 1187 height 37
click at [457, 249] on select "Welcome to #fretflip! Initial Preset Custom Preset Minor Pentatonic Major Penta…" at bounding box center [426, 253] width 147 height 23
click at [353, 242] on select "Welcome to #fretflip! Initial Preset Custom Preset Minor Pentatonic Major Penta…" at bounding box center [426, 253] width 147 height 23
select select "/connect-pentatonic-boxes"
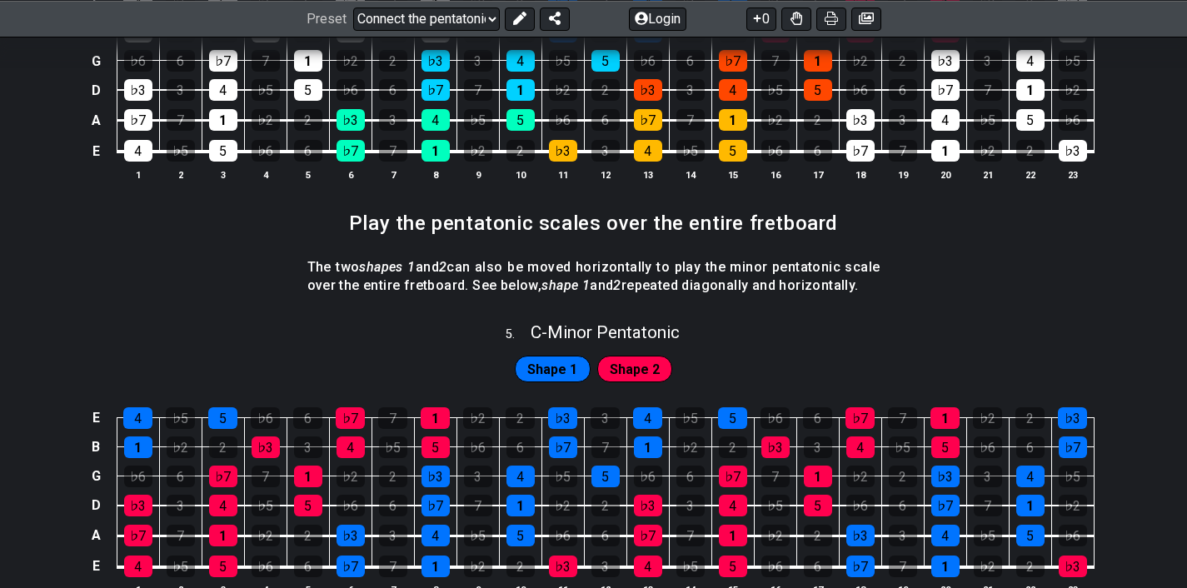
scroll to position [1669, 0]
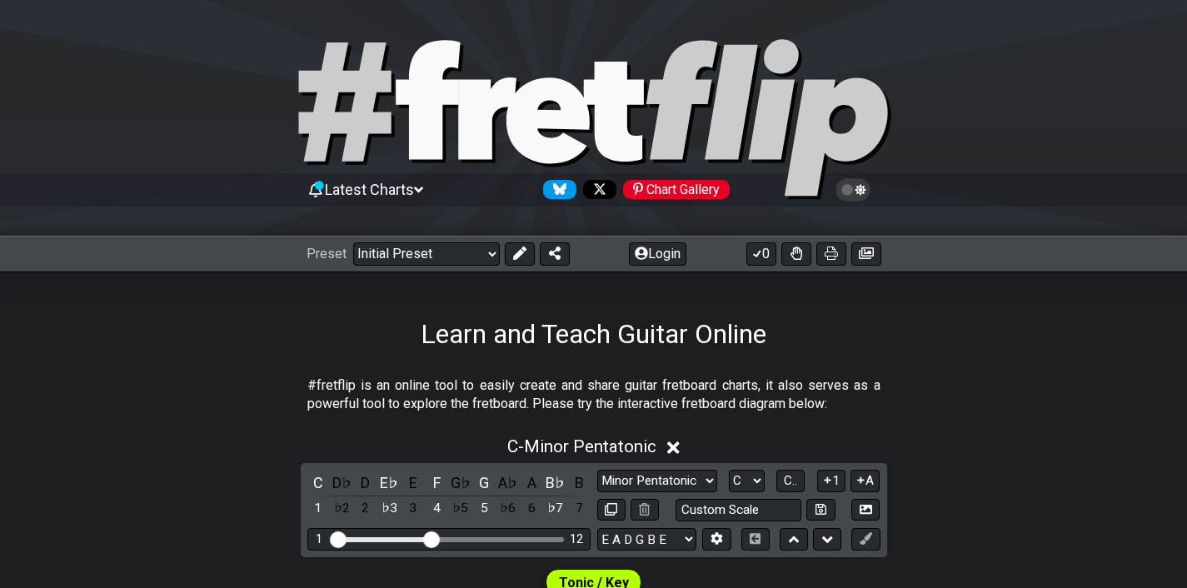
scroll to position [829, 0]
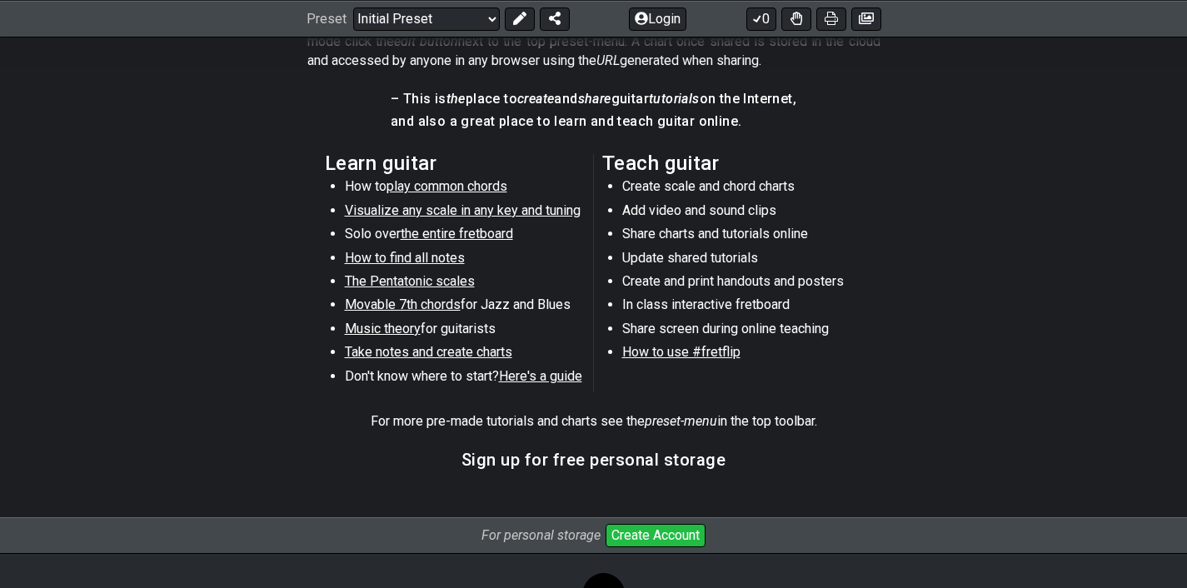
click at [690, 207] on li "Add video and sound clips" at bounding box center [740, 213] width 237 height 23
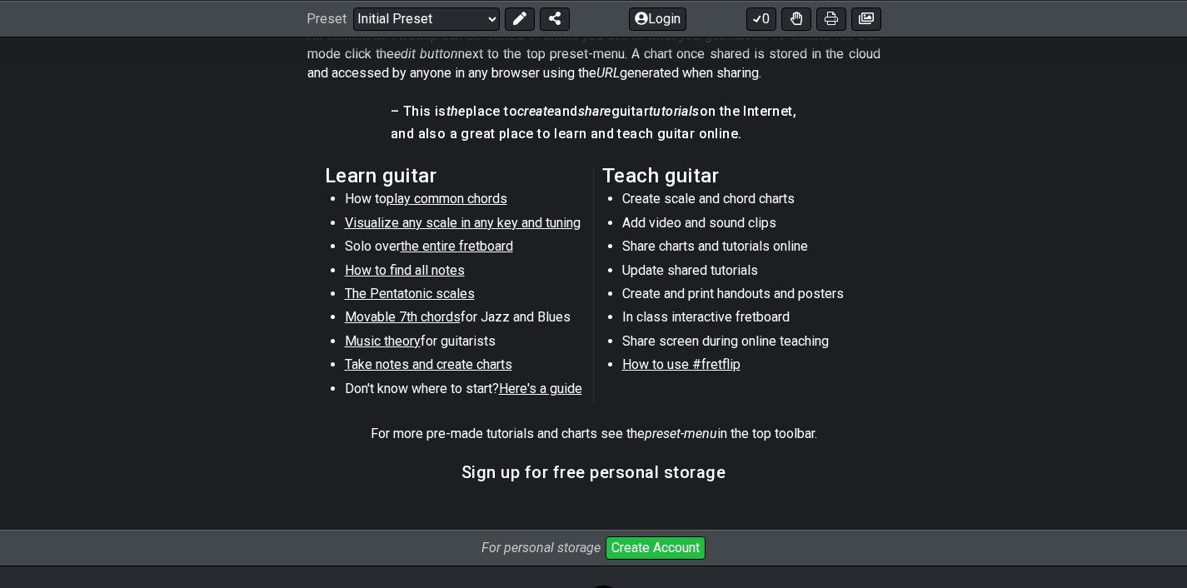
scroll to position [845, 0]
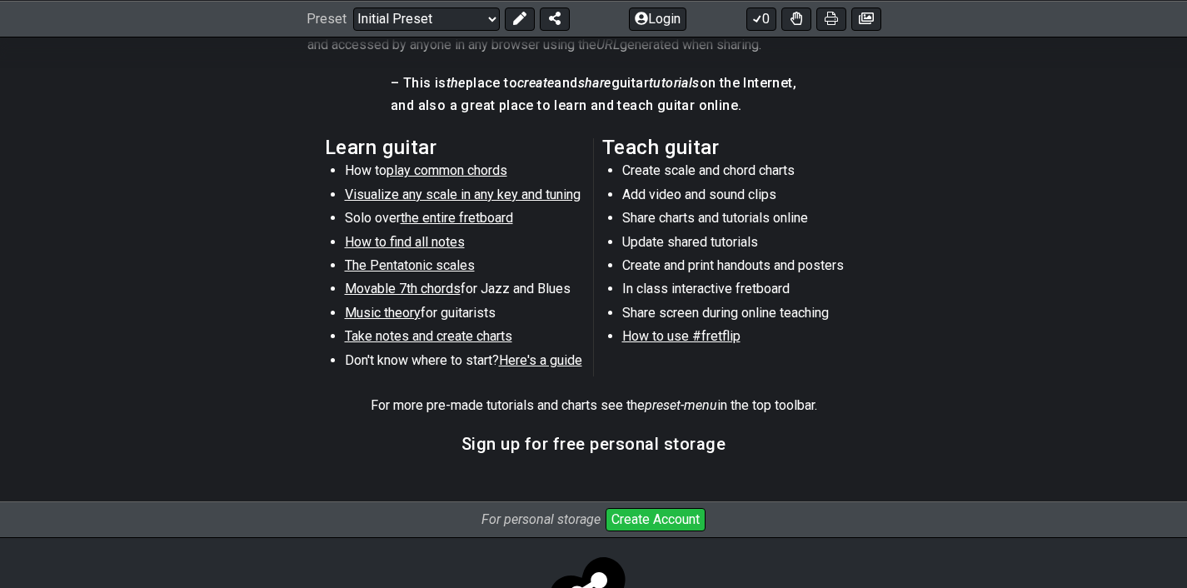
click at [498, 222] on span "the entire fretboard" at bounding box center [457, 218] width 112 height 16
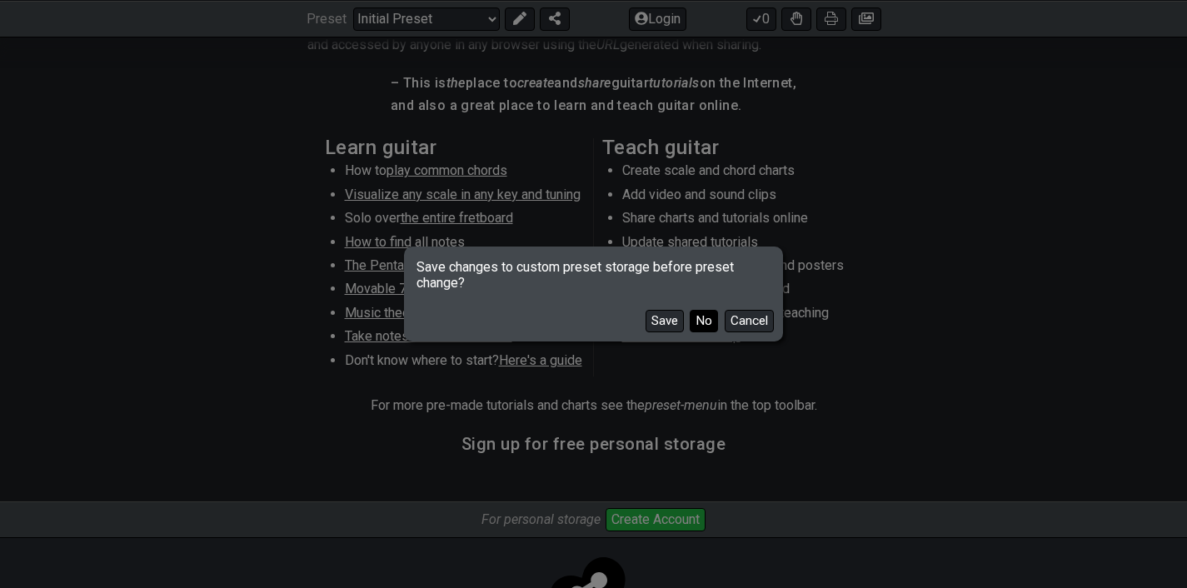
click at [703, 324] on button "No" at bounding box center [704, 321] width 28 height 22
select select "/how-to-solo"
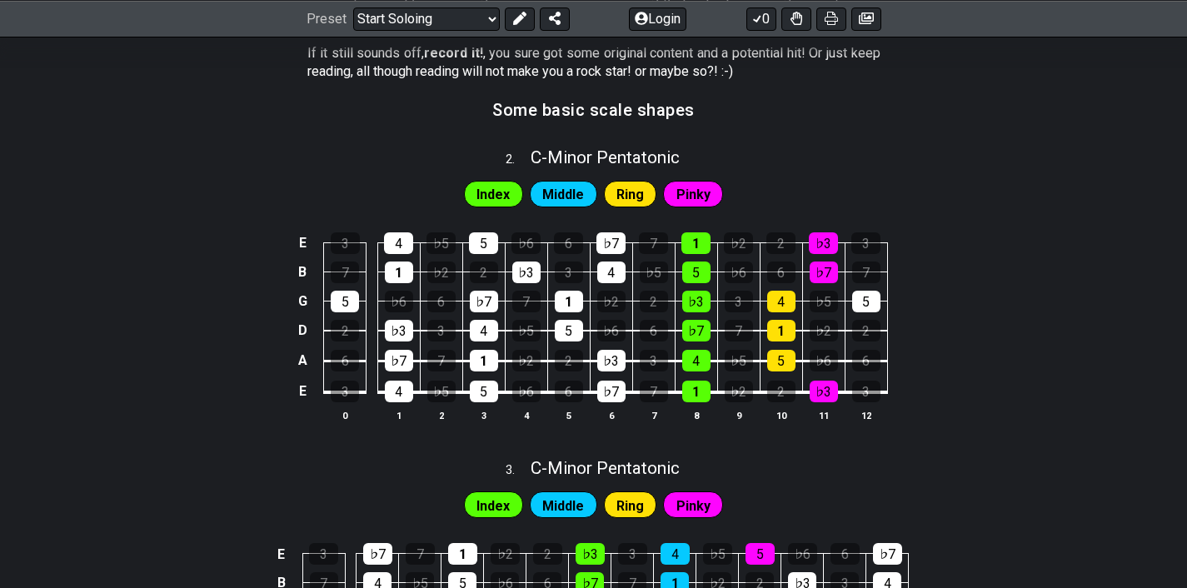
scroll to position [699, 0]
